Goal: Information Seeking & Learning: Compare options

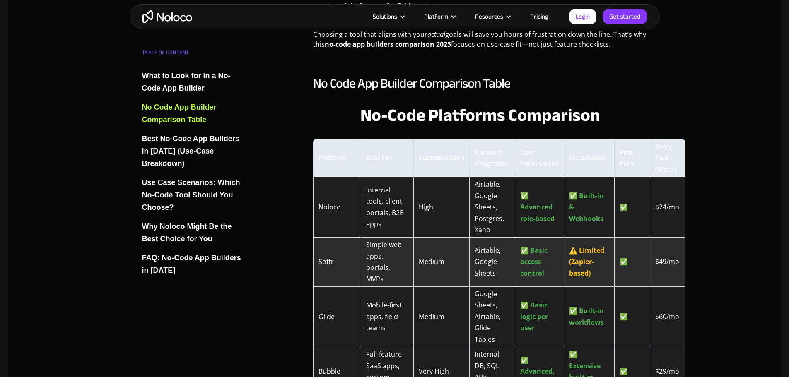
scroll to position [1201, 0]
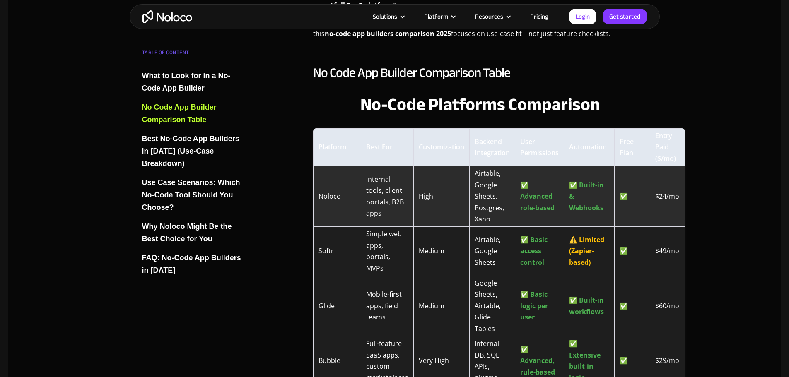
click at [335, 196] on td "Noloco" at bounding box center [337, 197] width 48 height 60
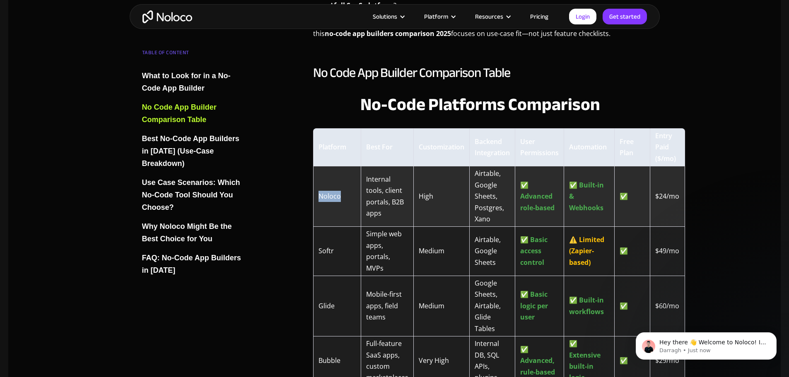
copy td "Noloco"
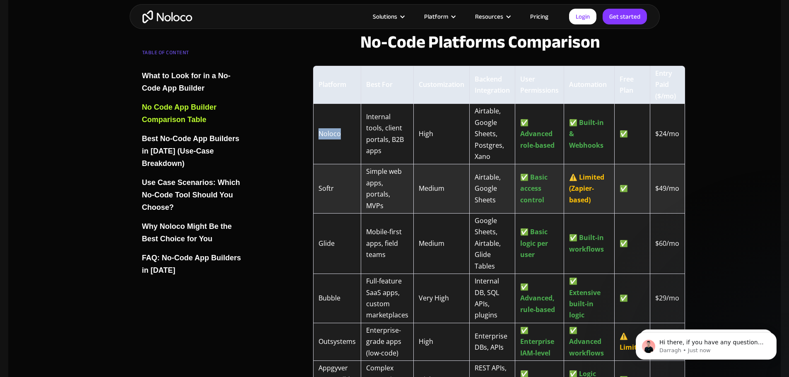
scroll to position [1284, 0]
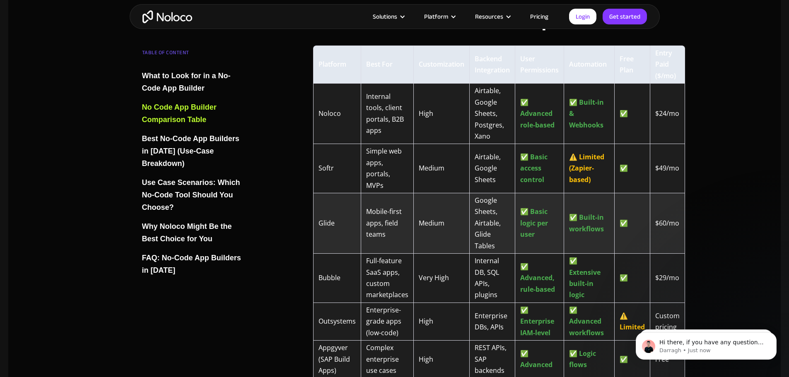
click at [325, 228] on td "Glide" at bounding box center [337, 223] width 48 height 60
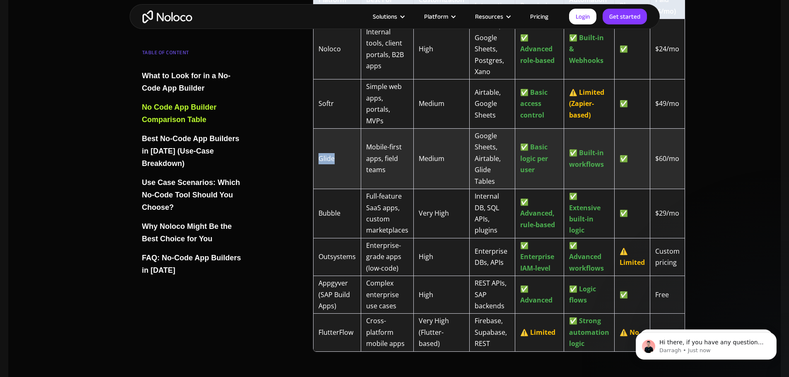
scroll to position [1367, 0]
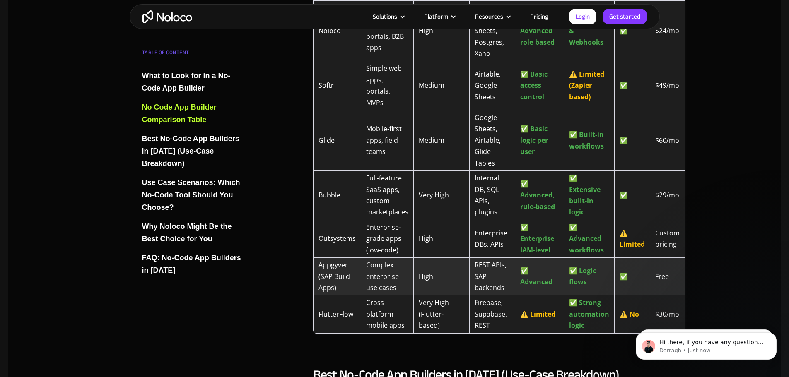
click at [328, 266] on td "Appgyver (SAP Build Apps)" at bounding box center [337, 277] width 48 height 38
copy td "Appgyver"
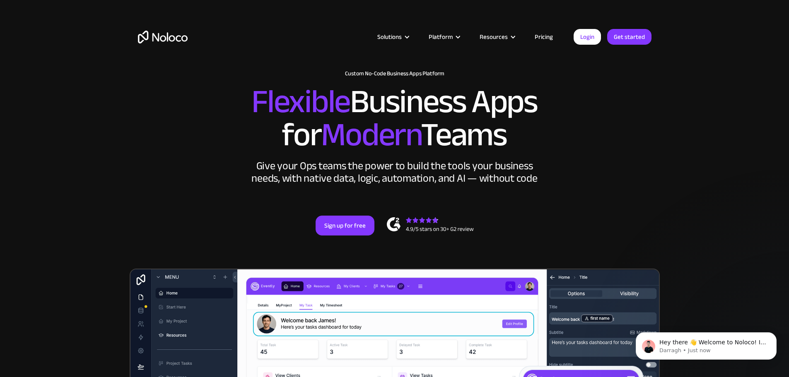
click at [545, 35] on link "Pricing" at bounding box center [543, 36] width 39 height 11
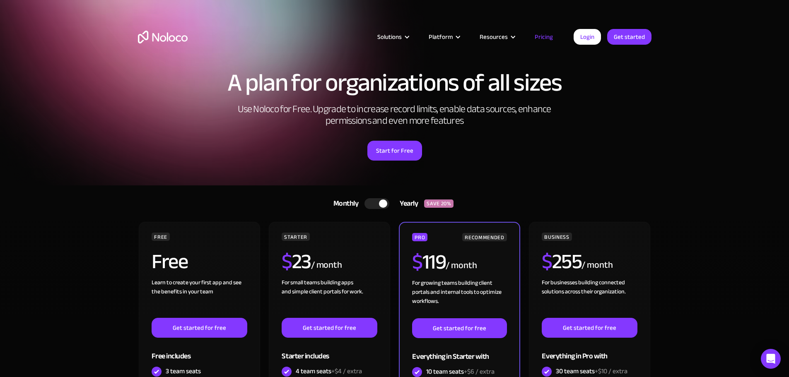
click at [401, 206] on div "Yearly" at bounding box center [406, 204] width 35 height 12
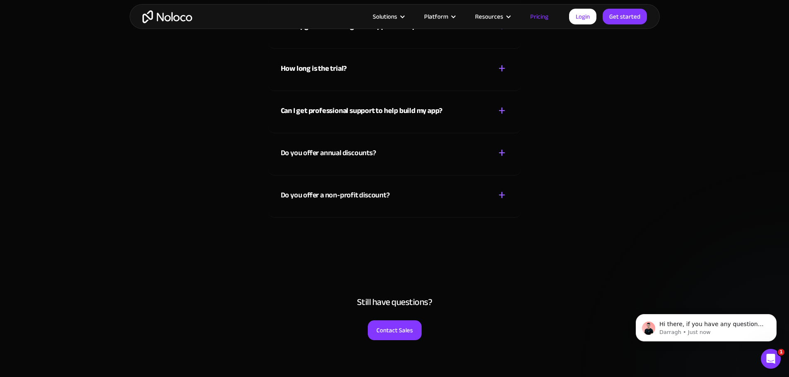
scroll to position [3728, 0]
click at [413, 201] on div "Do you offer a non-profit discount? + -" at bounding box center [395, 189] width 228 height 29
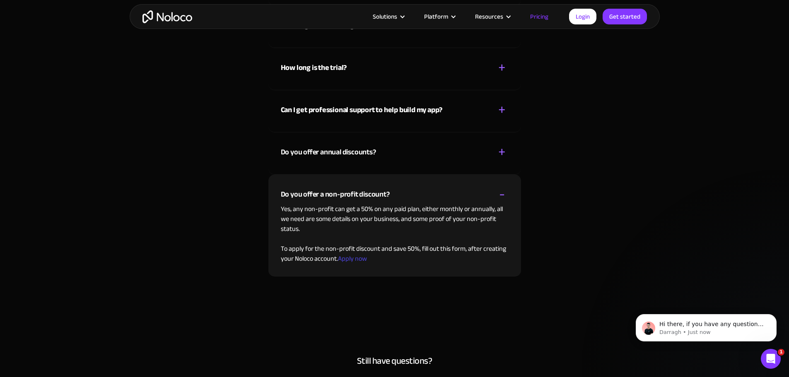
click at [429, 221] on p "Yes, any non-profit can get a 50% on any paid plan, either monthly or annually,…" at bounding box center [395, 234] width 228 height 60
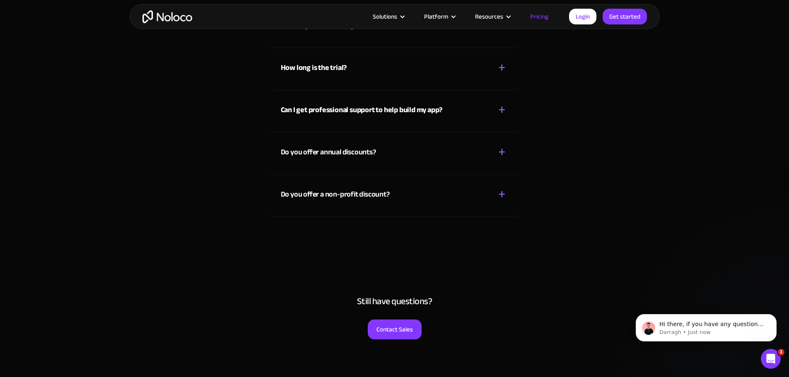
click at [426, 201] on div "Do you offer a non-profit discount? + -" at bounding box center [395, 189] width 228 height 29
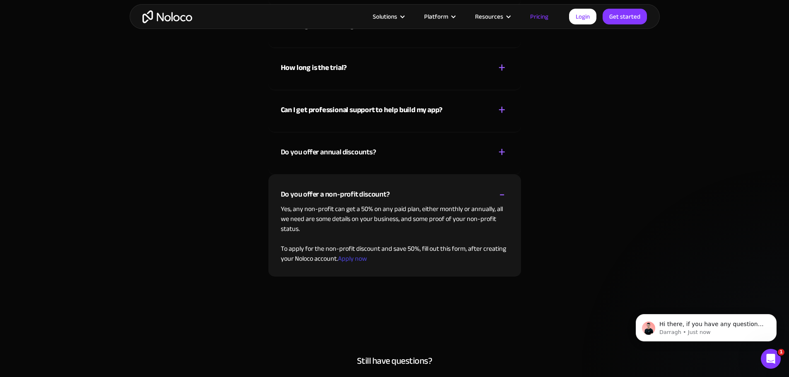
click at [641, 249] on div "What’s included in a free trial? + - While on the Free plan, you can start a tr…" at bounding box center [395, 107] width 530 height 389
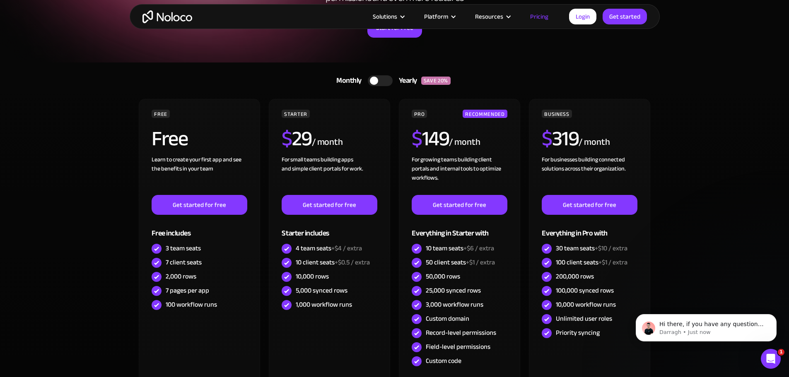
scroll to position [97, 0]
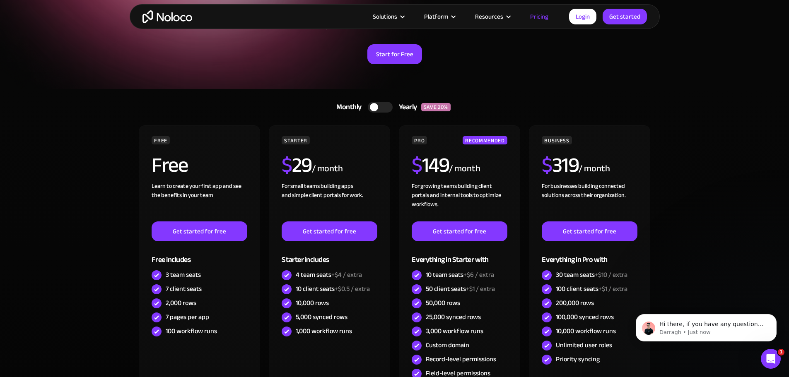
click at [389, 109] on div at bounding box center [380, 107] width 25 height 11
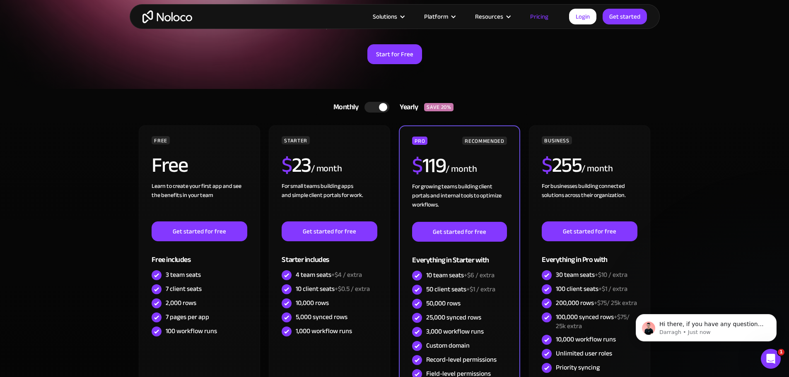
click at [379, 109] on div at bounding box center [383, 107] width 8 height 8
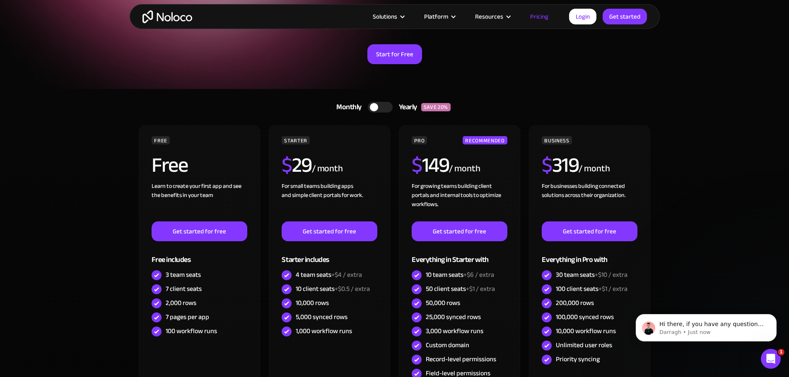
click at [379, 109] on div at bounding box center [380, 107] width 25 height 11
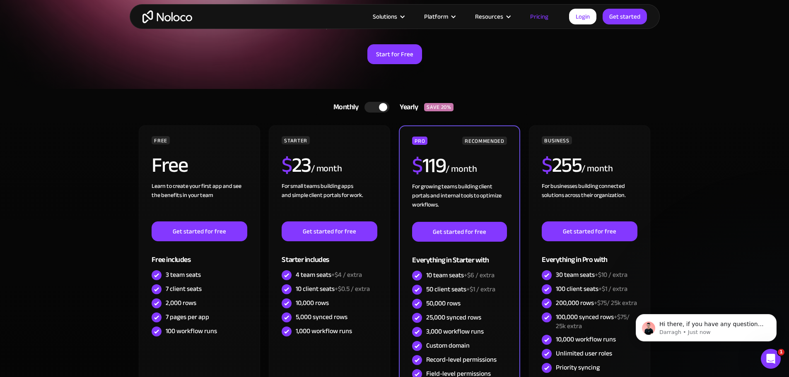
click at [379, 109] on div at bounding box center [383, 107] width 8 height 8
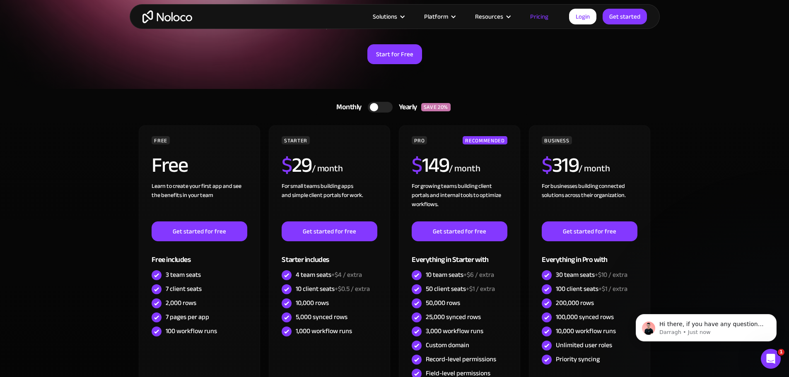
click at [379, 109] on div at bounding box center [380, 107] width 25 height 11
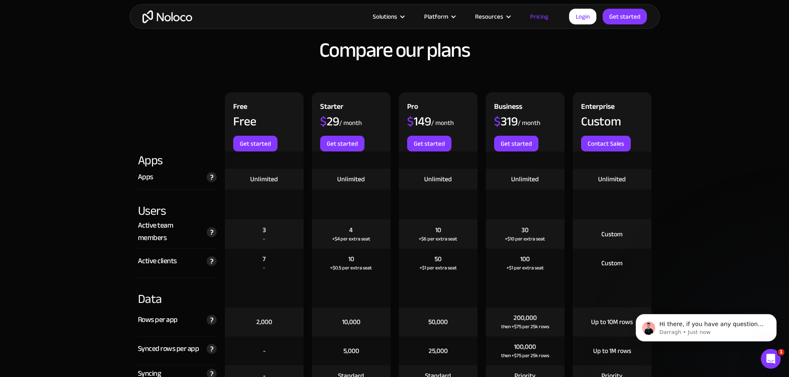
scroll to position [757, 0]
